Goal: Task Accomplishment & Management: Use online tool/utility

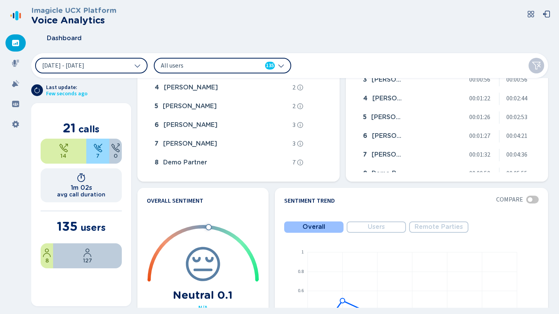
scroll to position [268, 0]
click at [17, 64] on icon at bounding box center [16, 63] width 8 height 8
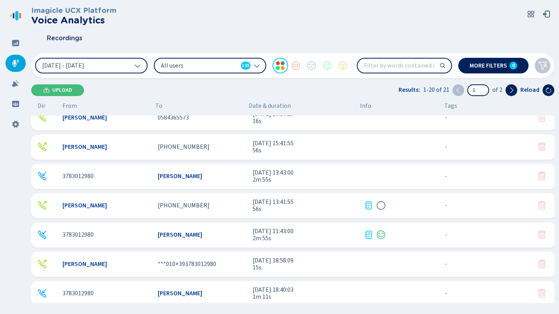
scroll to position [243, 0]
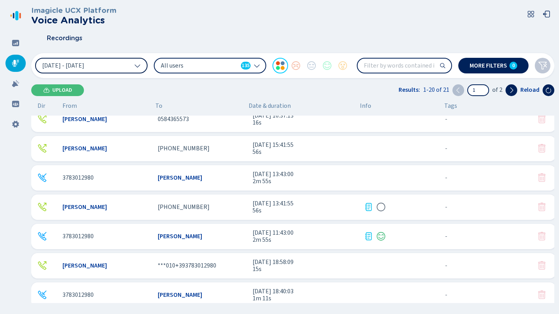
click at [84, 62] on span "[DATE] - [DATE]" at bounding box center [63, 65] width 42 height 6
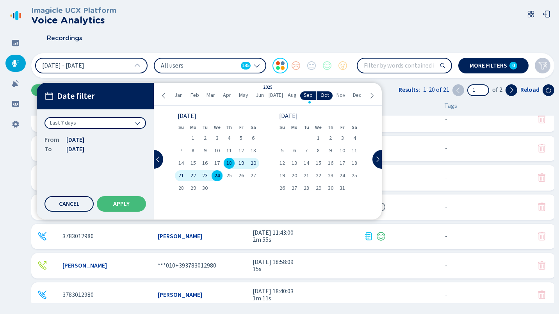
click at [163, 97] on icon at bounding box center [164, 96] width 6 height 6
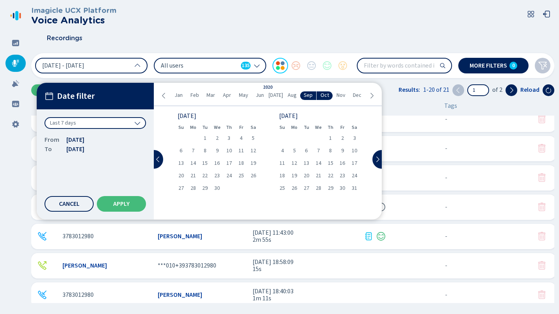
click at [370, 94] on icon at bounding box center [371, 96] width 6 height 6
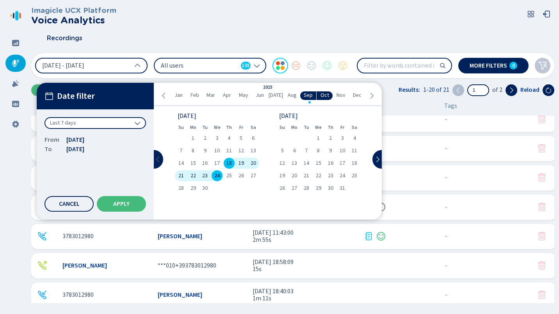
click at [160, 156] on icon at bounding box center [158, 159] width 6 height 6
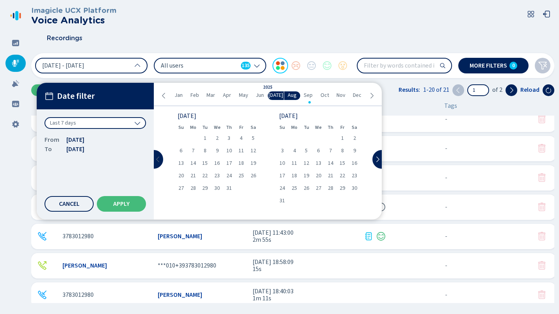
click at [160, 156] on icon at bounding box center [158, 159] width 6 height 6
click at [181, 148] on span "4" at bounding box center [181, 150] width 3 height 5
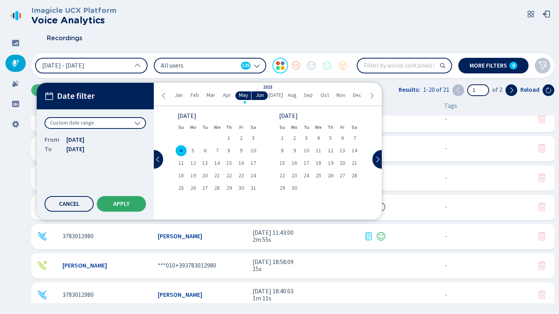
click at [123, 201] on span "Apply" at bounding box center [121, 204] width 16 height 6
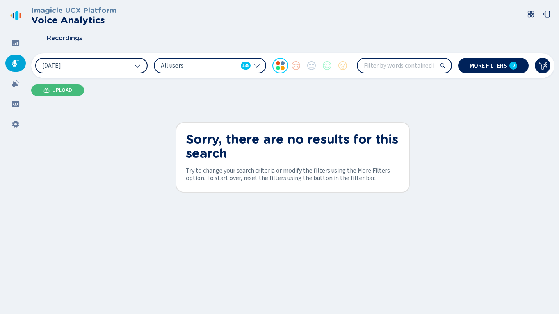
click at [128, 60] on button "[DATE]" at bounding box center [91, 66] width 112 height 16
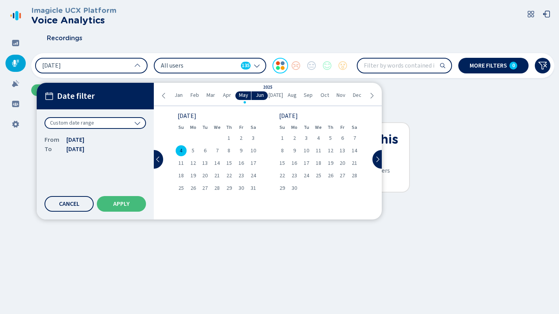
click at [181, 150] on span "4" at bounding box center [181, 150] width 3 height 5
click at [376, 157] on icon at bounding box center [377, 159] width 3 height 5
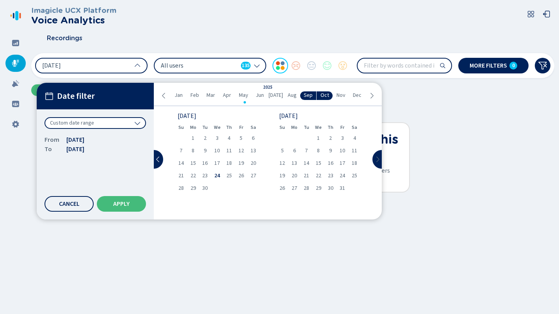
click at [376, 157] on icon at bounding box center [377, 159] width 3 height 5
click at [234, 167] on div "15 16 17 18 19 20 21" at bounding box center [217, 163] width 84 height 11
click at [229, 164] on span "19" at bounding box center [228, 162] width 5 height 5
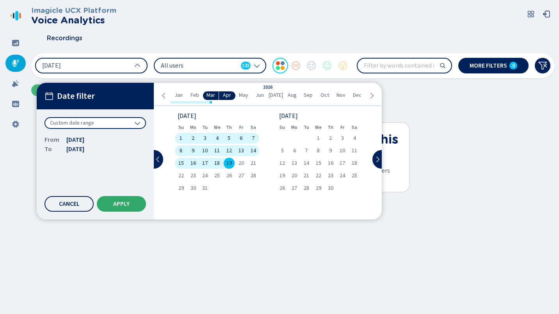
click at [126, 203] on span "Apply" at bounding box center [121, 204] width 16 height 6
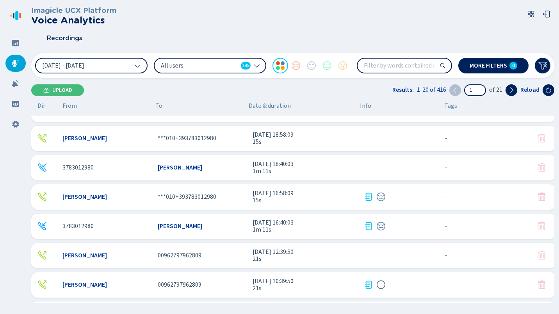
scroll to position [397, 0]
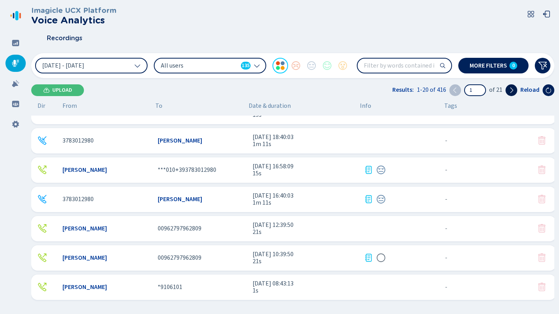
click at [508, 89] on button at bounding box center [511, 90] width 12 height 12
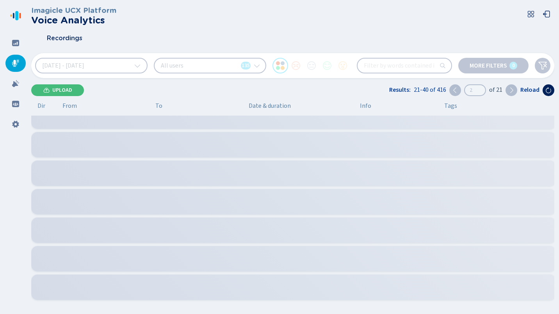
scroll to position [98, 0]
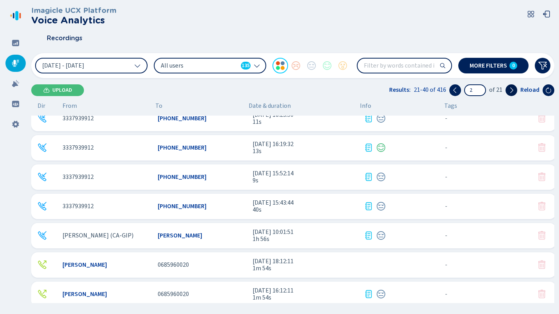
click at [508, 89] on button at bounding box center [511, 90] width 12 height 12
type input "3"
click at [508, 89] on button at bounding box center [511, 90] width 12 height 12
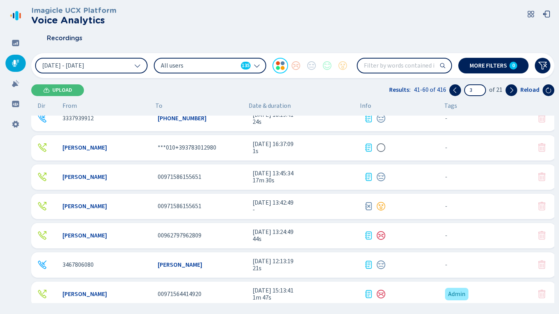
click at [103, 233] on span "[PERSON_NAME]" at bounding box center [84, 235] width 44 height 7
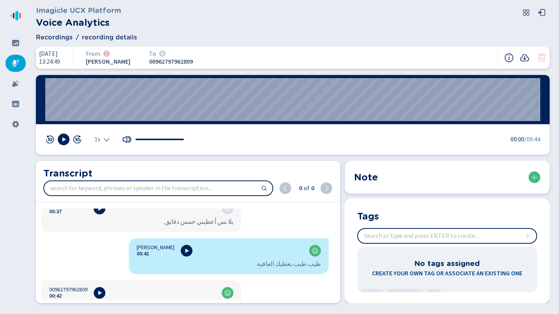
scroll to position [480, 0]
